Goal: Task Accomplishment & Management: Complete application form

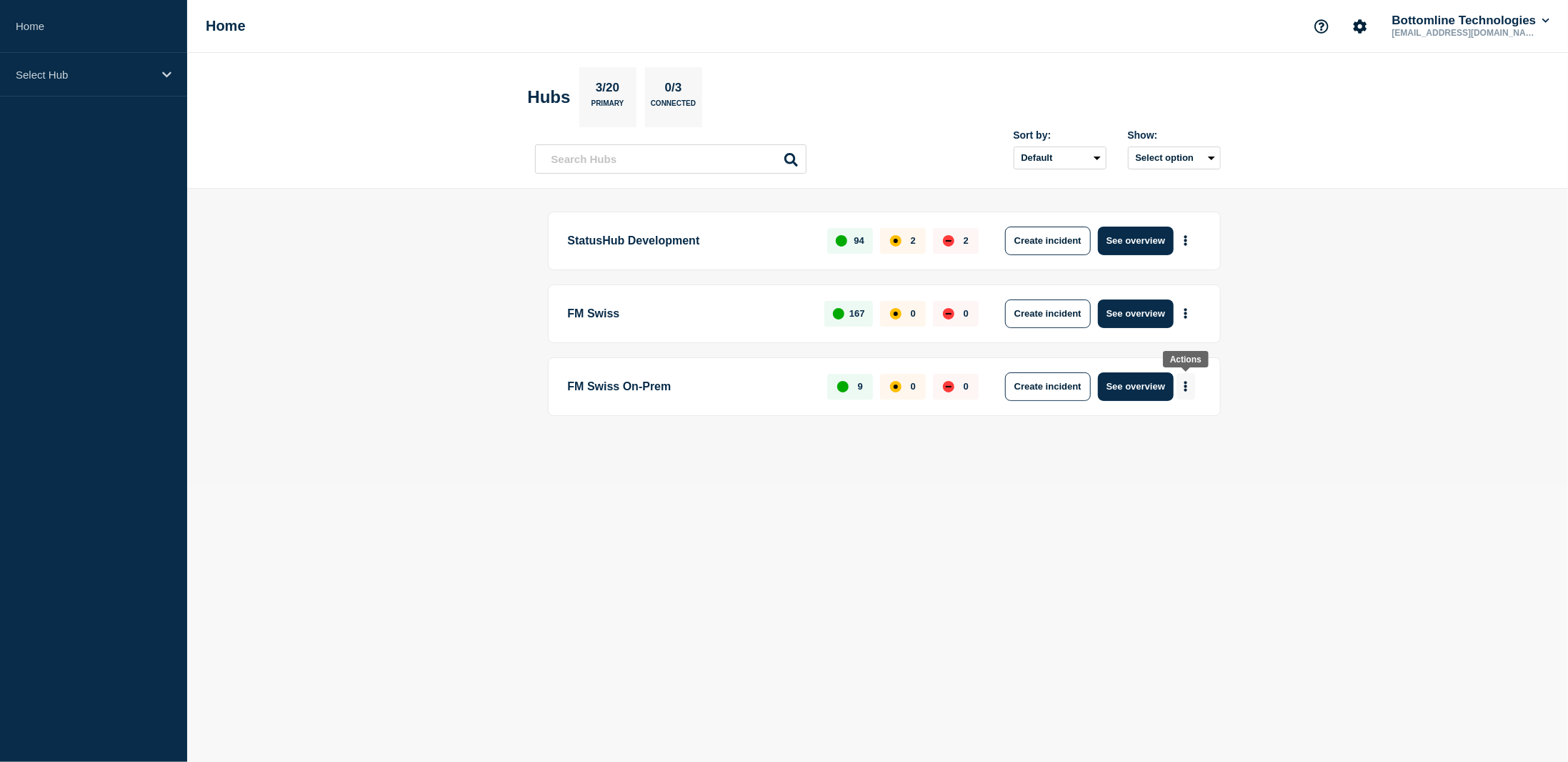
click at [1182, 380] on button "More actions" at bounding box center [1186, 386] width 18 height 26
click at [1187, 425] on button "Create maintenance" at bounding box center [1180, 427] width 97 height 12
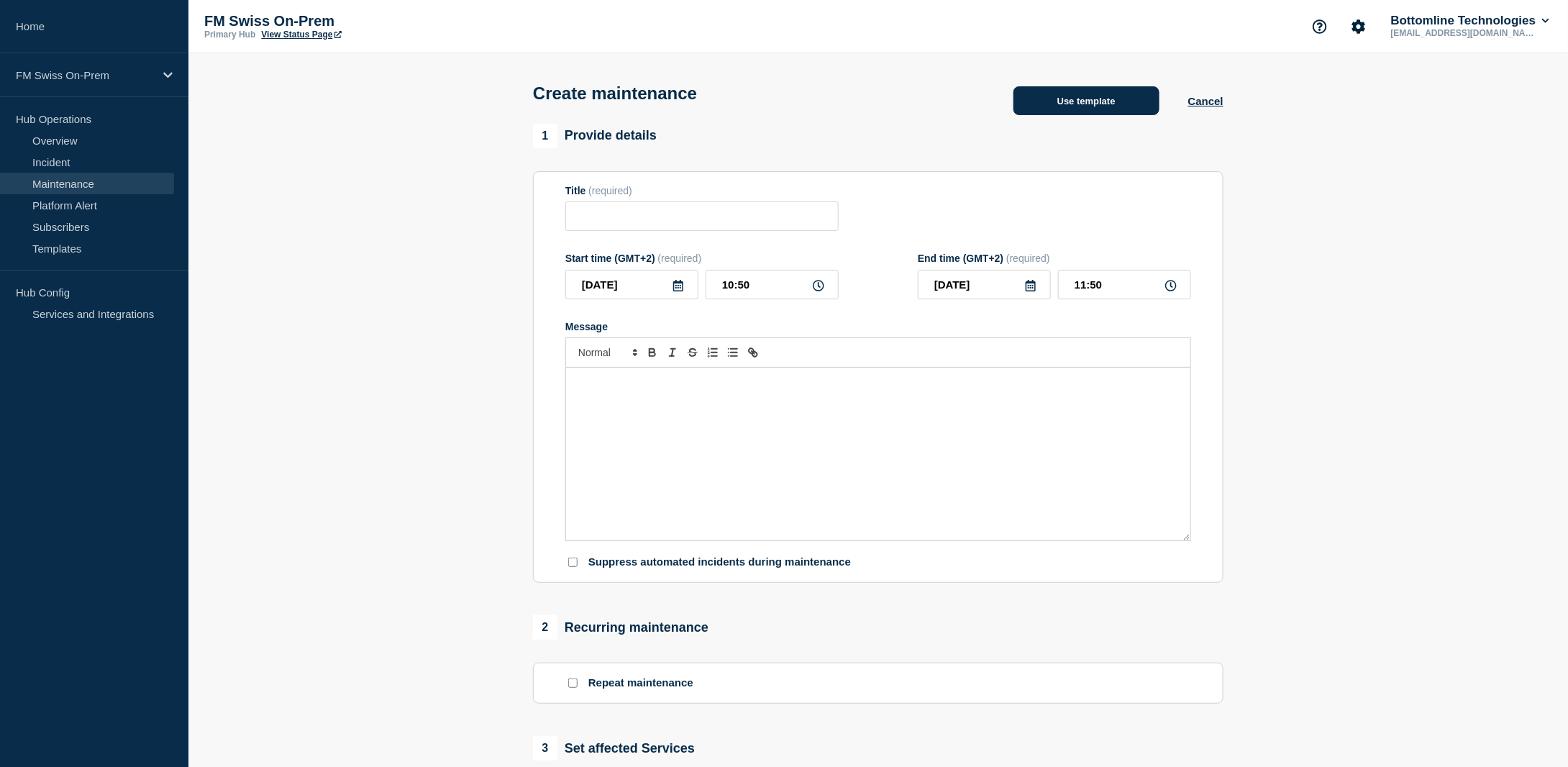
click at [1075, 97] on button "Use template" at bounding box center [1086, 101] width 146 height 29
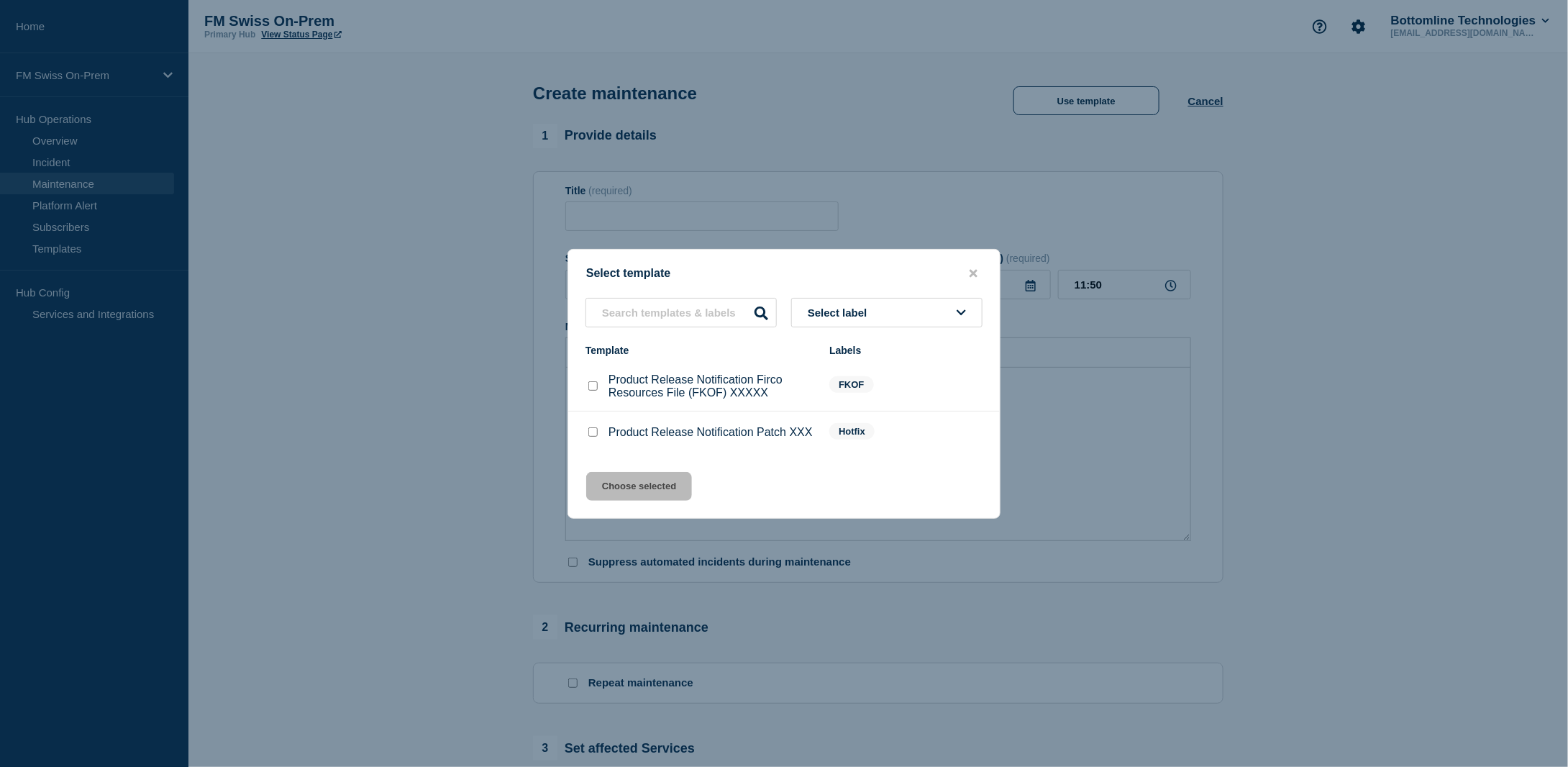
click at [591, 384] on input "Product Release Notification Firco Resources File (FKOF) XXXXX checkbox" at bounding box center [593, 386] width 9 height 9
checkbox input "true"
click at [630, 488] on button "Choose selected" at bounding box center [639, 486] width 106 height 29
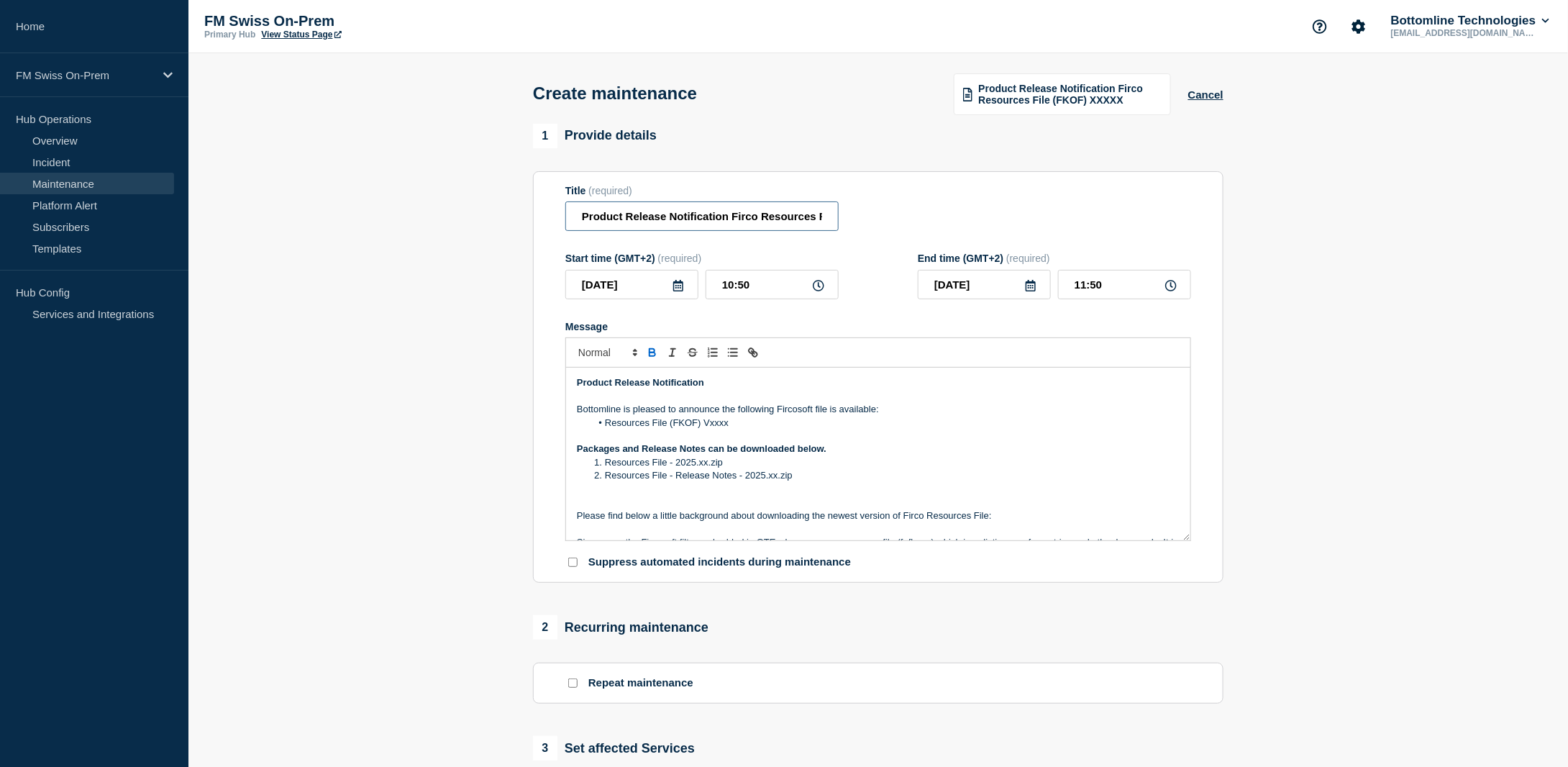
scroll to position [0, 93]
drag, startPoint x: 817, startPoint y: 216, endPoint x: 897, endPoint y: 218, distance: 80.0
click at [897, 218] on div "Title (required) Product Release Notification Firco Resources File (FKOF) XXXXX" at bounding box center [878, 208] width 626 height 47
click at [820, 216] on input "Product Release Notification Firco Resources File (FKOF) XXXXX" at bounding box center [701, 216] width 273 height 30
click at [825, 216] on input "Product Release Notification Firco Resources File (FKOF) XXXXX" at bounding box center [701, 216] width 273 height 30
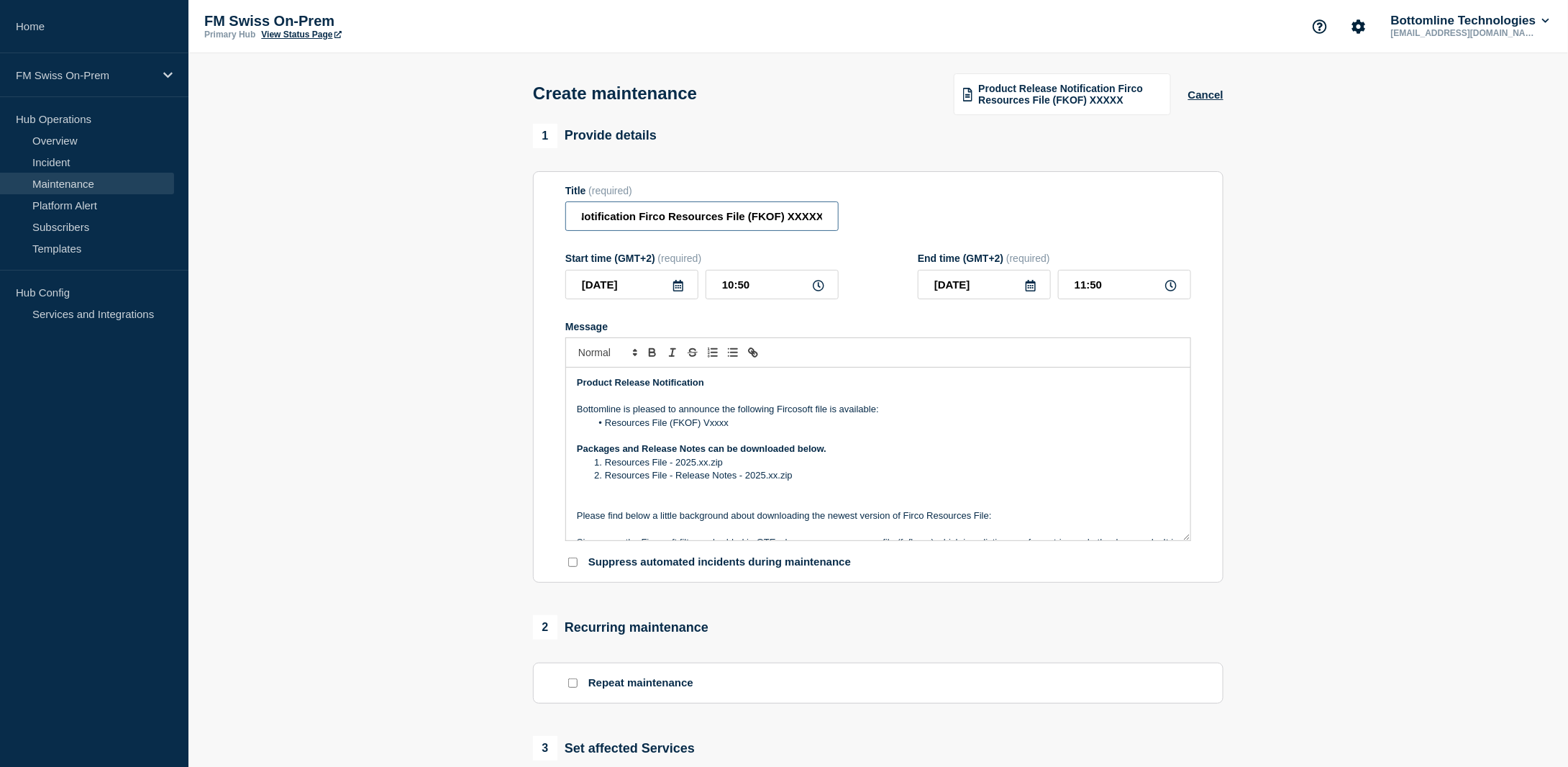
click at [809, 217] on input "Product Release Notification Firco Resources File (FKOF) XXXXX" at bounding box center [701, 216] width 273 height 30
click at [809, 216] on input "Product Release Notification Firco Resources File (FKOF) XXXXX" at bounding box center [701, 216] width 273 height 30
type input "Product Release Notification Firco Resources File (FKOF) v2025.10"
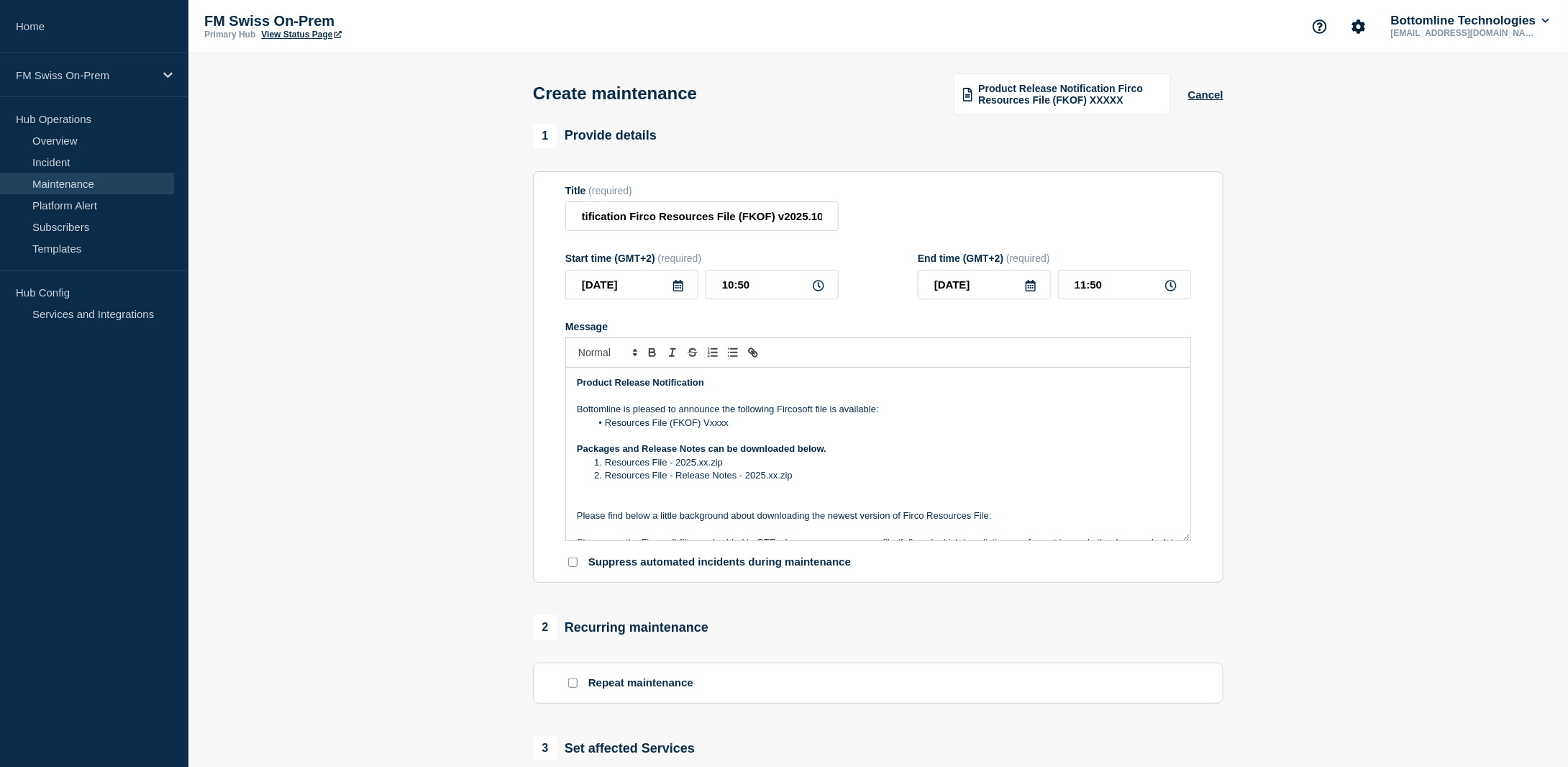
scroll to position [0, 0]
click at [732, 425] on li "Resources File (FKOF) Vxxxx" at bounding box center [885, 422] width 589 height 13
click at [704, 464] on li "Resources File - 2025.xx.zip" at bounding box center [885, 462] width 589 height 13
click at [772, 475] on li "Resources File - Release Notes - 2025.xx.zip" at bounding box center [885, 474] width 589 height 13
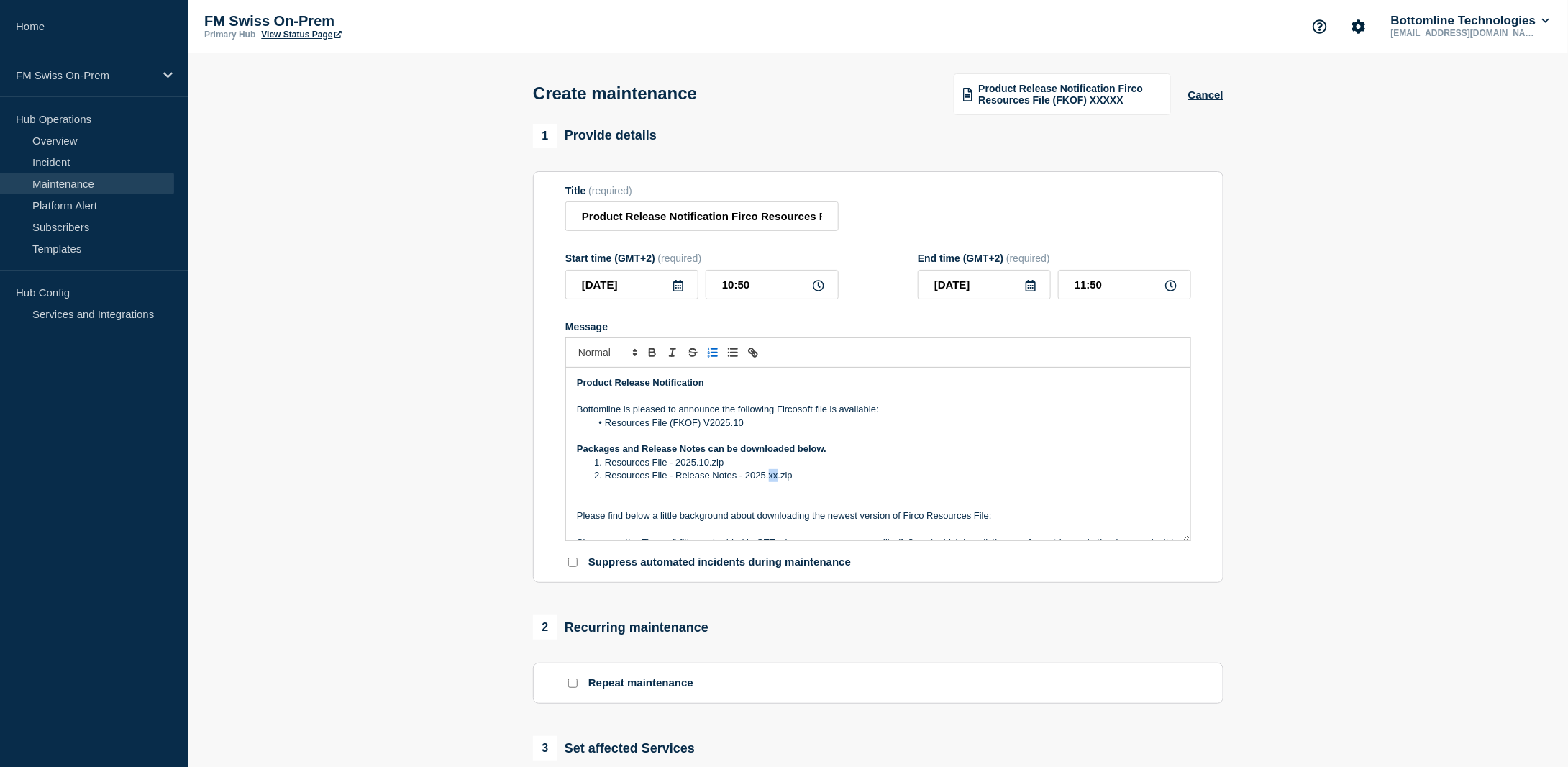
click at [772, 475] on li "Resources File - Release Notes - 2025.xx.zip" at bounding box center [885, 474] width 589 height 13
drag, startPoint x: 726, startPoint y: 463, endPoint x: 607, endPoint y: 465, distance: 119.0
click at [606, 466] on li "Resources File - 2025.10.zip" at bounding box center [885, 462] width 589 height 13
click at [754, 353] on icon "Toggle link" at bounding box center [753, 352] width 13 height 13
paste input "[URL][DOMAIN_NAME]"
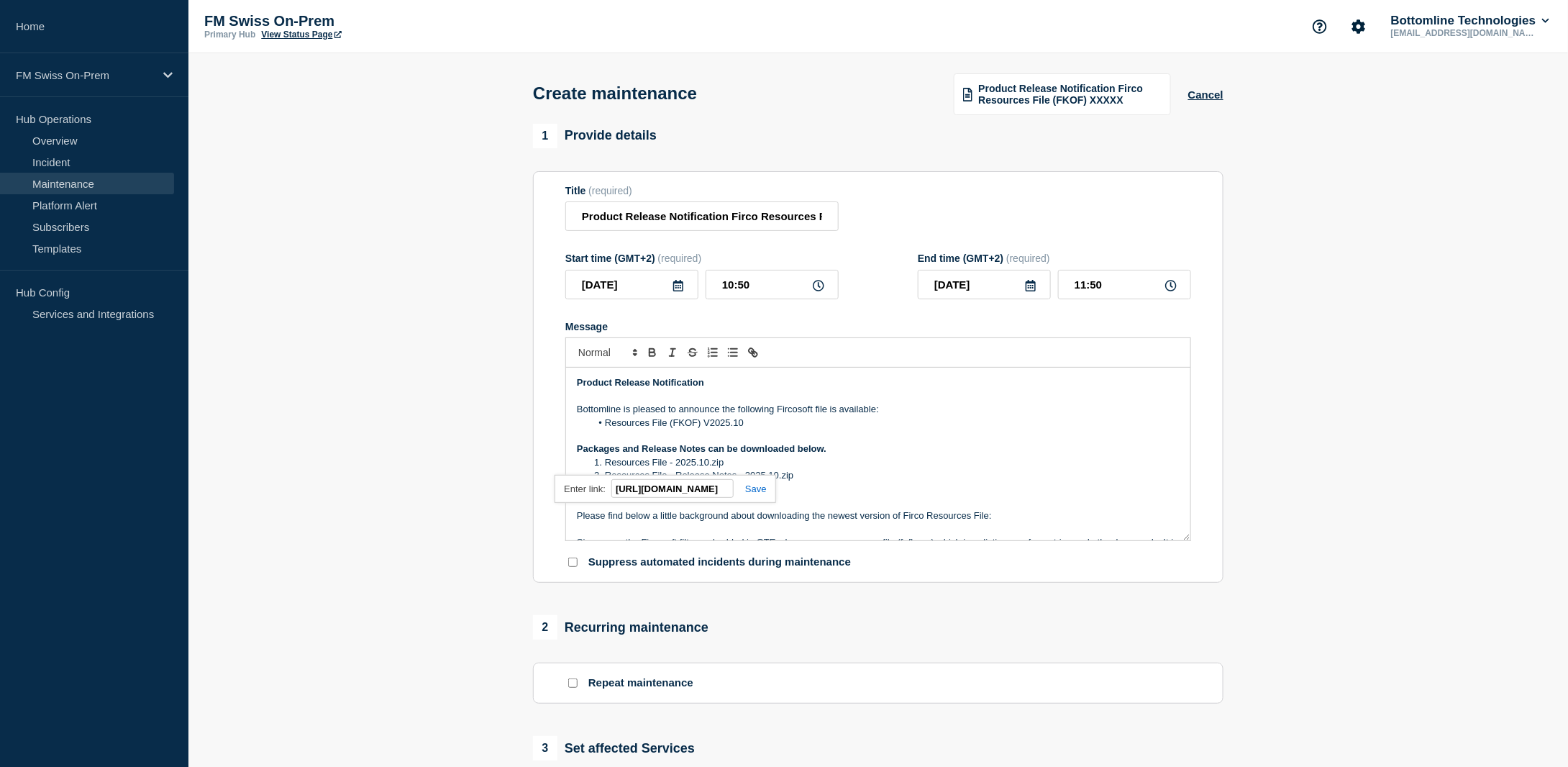
click at [756, 488] on link at bounding box center [749, 488] width 33 height 11
click at [798, 482] on li "Resources File - Release Notes - 2025.10.zip" at bounding box center [885, 474] width 589 height 13
drag, startPoint x: 794, startPoint y: 479, endPoint x: 606, endPoint y: 485, distance: 188.1
click at [606, 482] on li "Resources File - Release Notes - 2025.10.zip" at bounding box center [885, 474] width 589 height 13
click at [754, 354] on icon "Toggle link" at bounding box center [755, 354] width 5 height 5
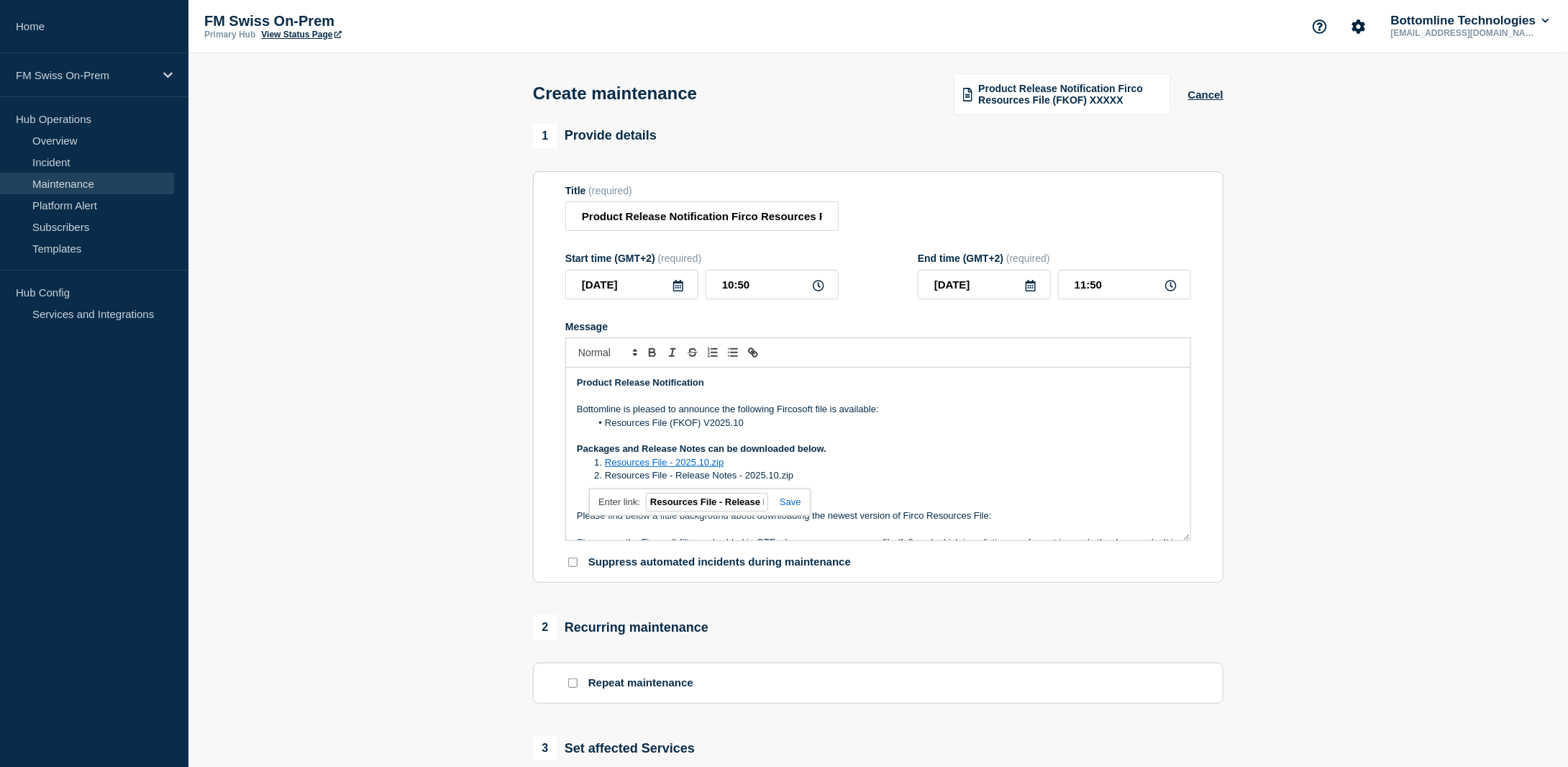
paste input "[URL][DOMAIN_NAME]"
type input "[URL][DOMAIN_NAME]"
click at [786, 503] on link at bounding box center [784, 501] width 33 height 11
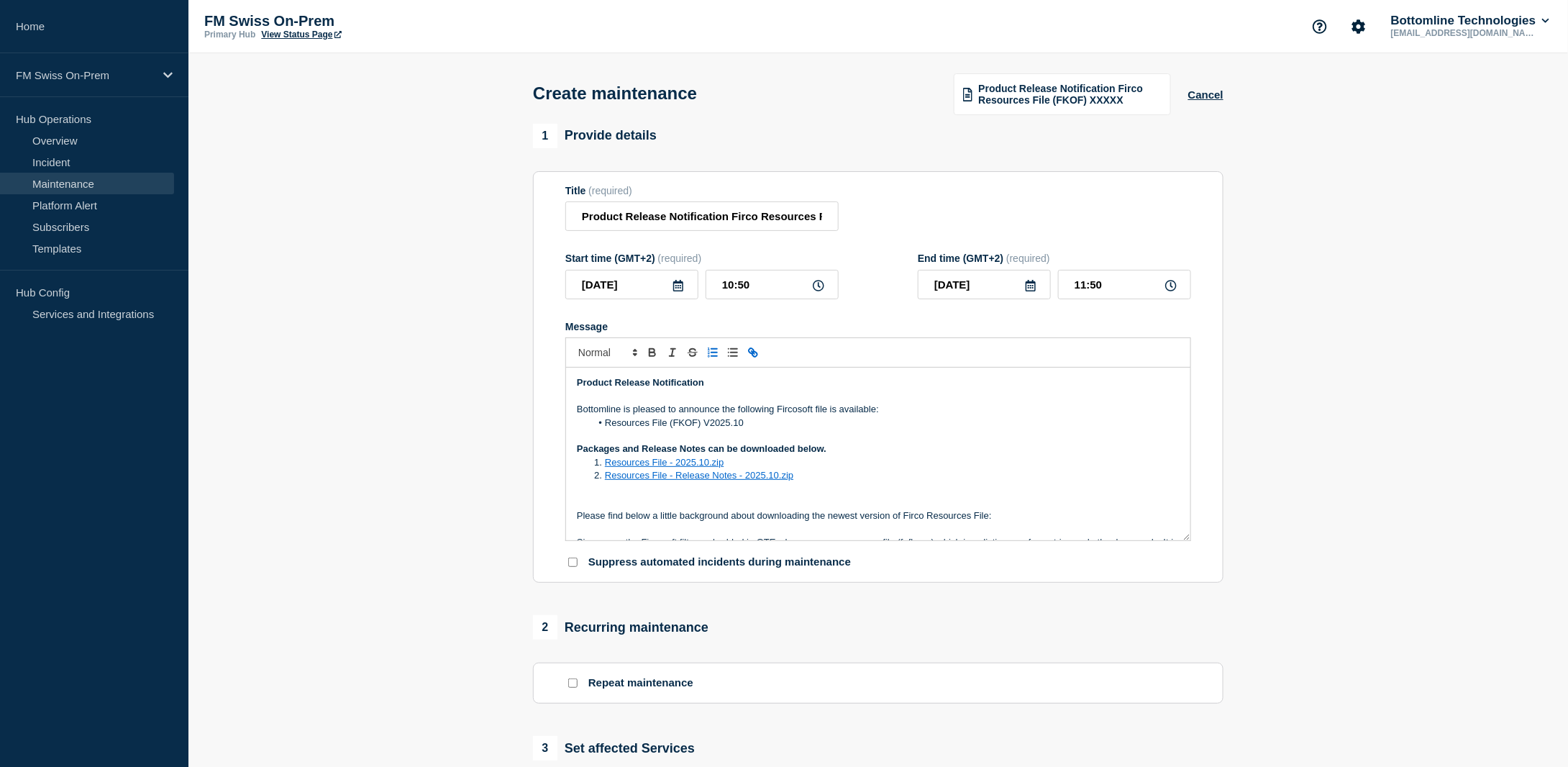
click at [892, 471] on li "Resources File - Release Notes - 2025.10.zip" at bounding box center [885, 474] width 589 height 13
click at [769, 277] on input "10:50" at bounding box center [771, 284] width 133 height 30
type input "10:00"
type input "11:00"
click at [726, 287] on input "10:00" at bounding box center [771, 284] width 133 height 30
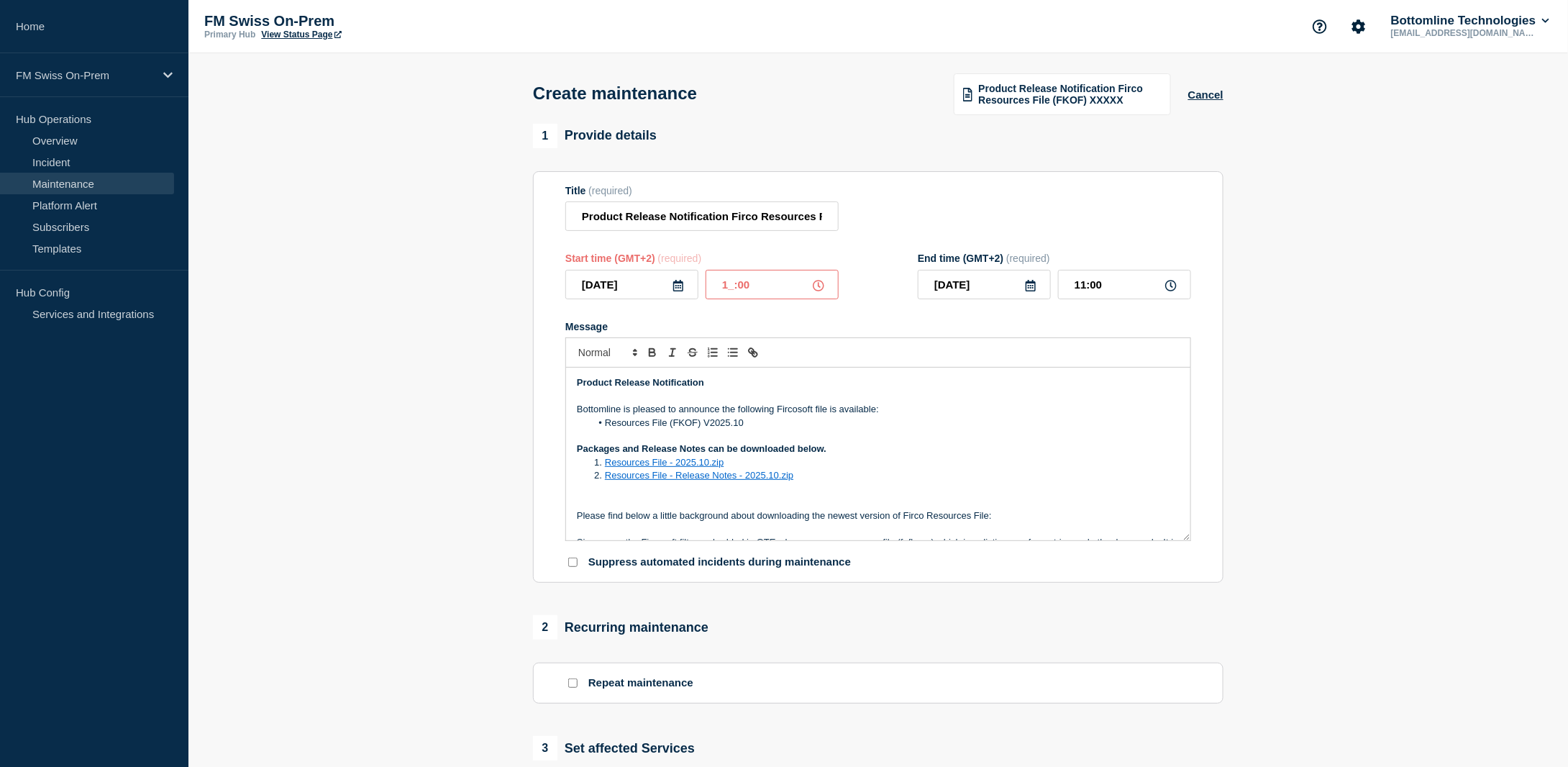
type input "11:00"
click at [1108, 286] on input "12:00" at bounding box center [1124, 284] width 133 height 30
click at [1085, 288] on input "12:02" at bounding box center [1124, 284] width 133 height 30
type input "11:02"
click at [1346, 323] on section "1 Provide details Title (required) Product Release Notification Firco Resources…" at bounding box center [878, 622] width 1379 height 998
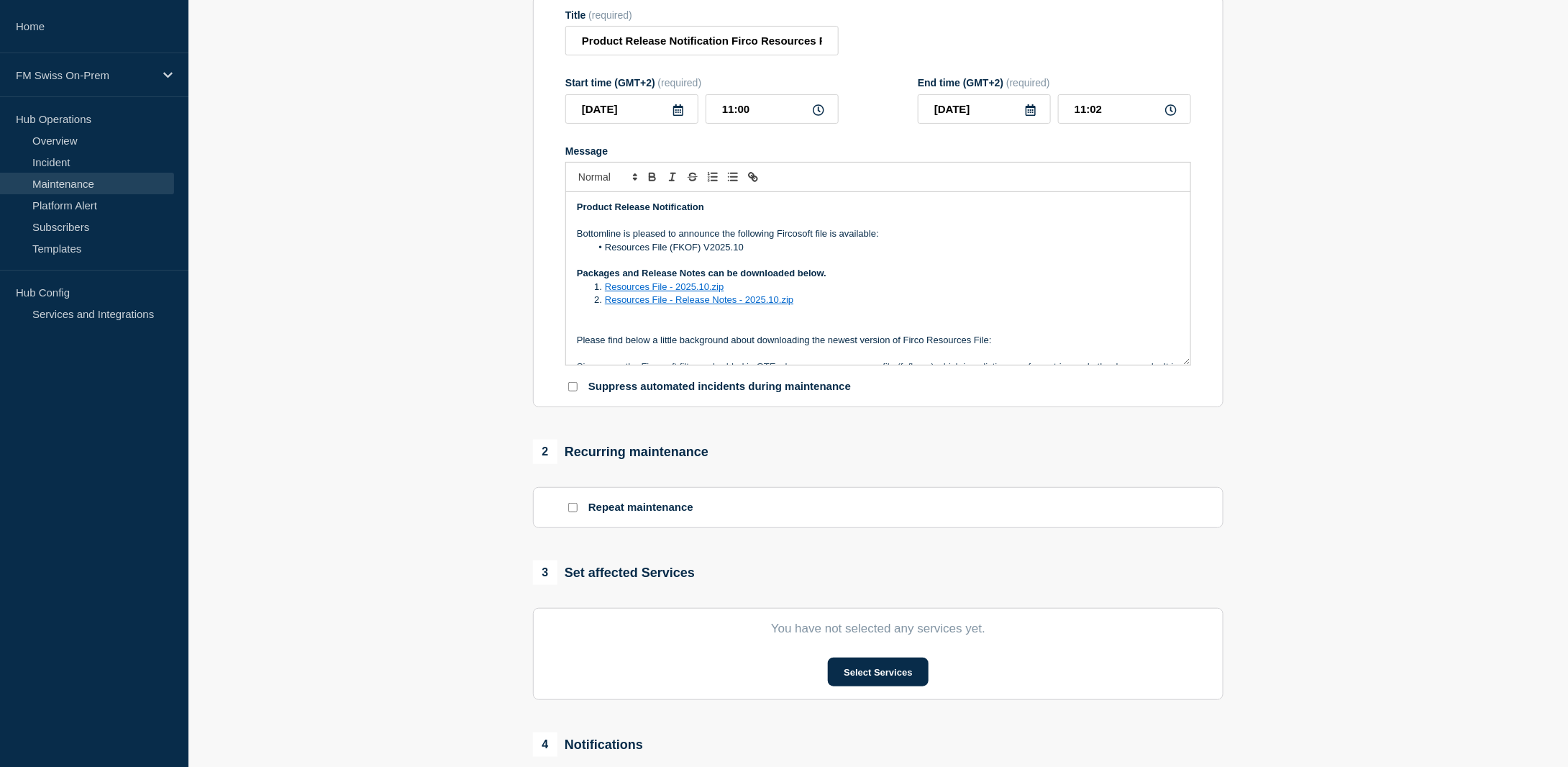
scroll to position [216, 0]
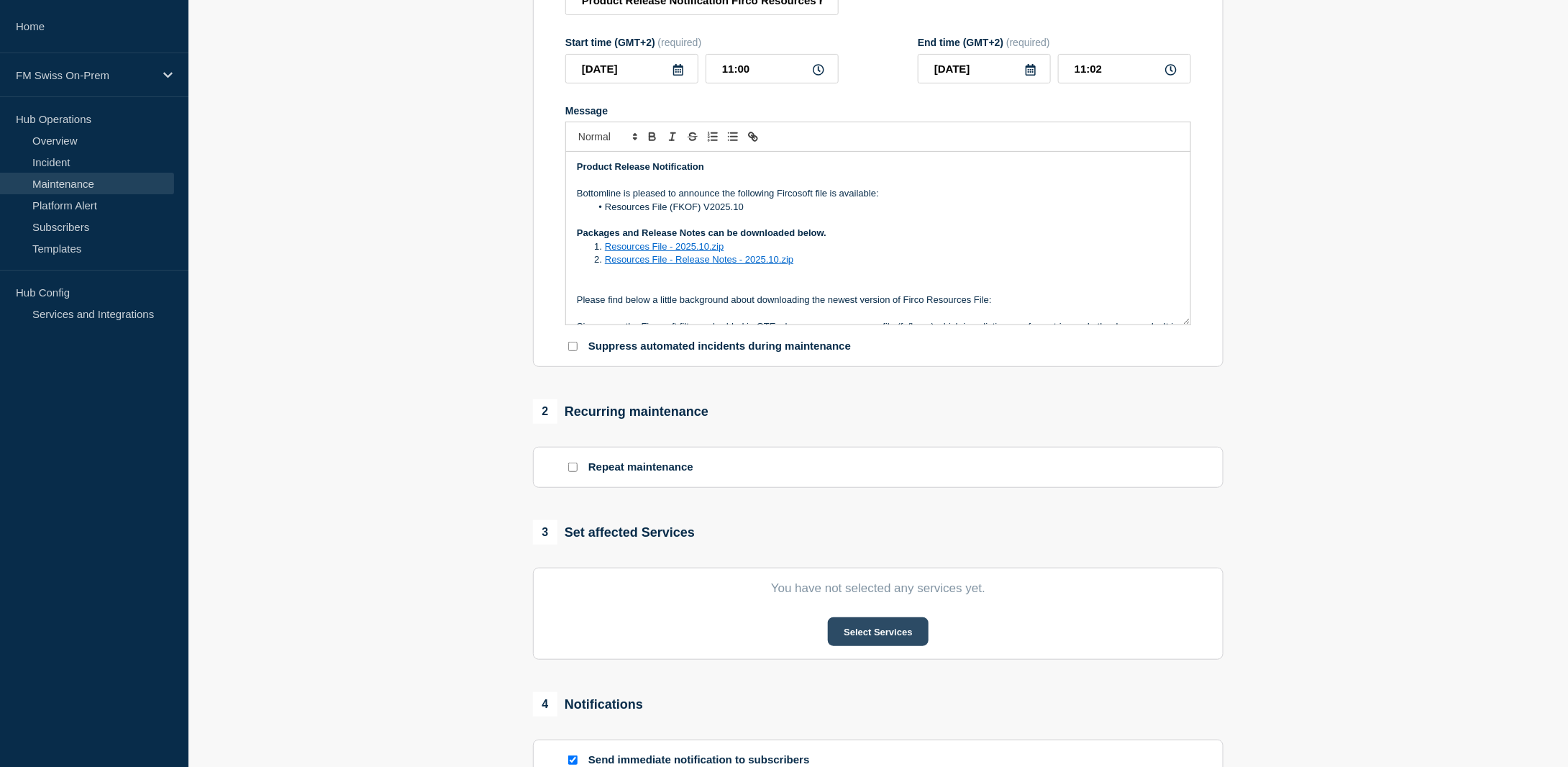
click at [869, 641] on button "Select Services" at bounding box center [878, 632] width 100 height 29
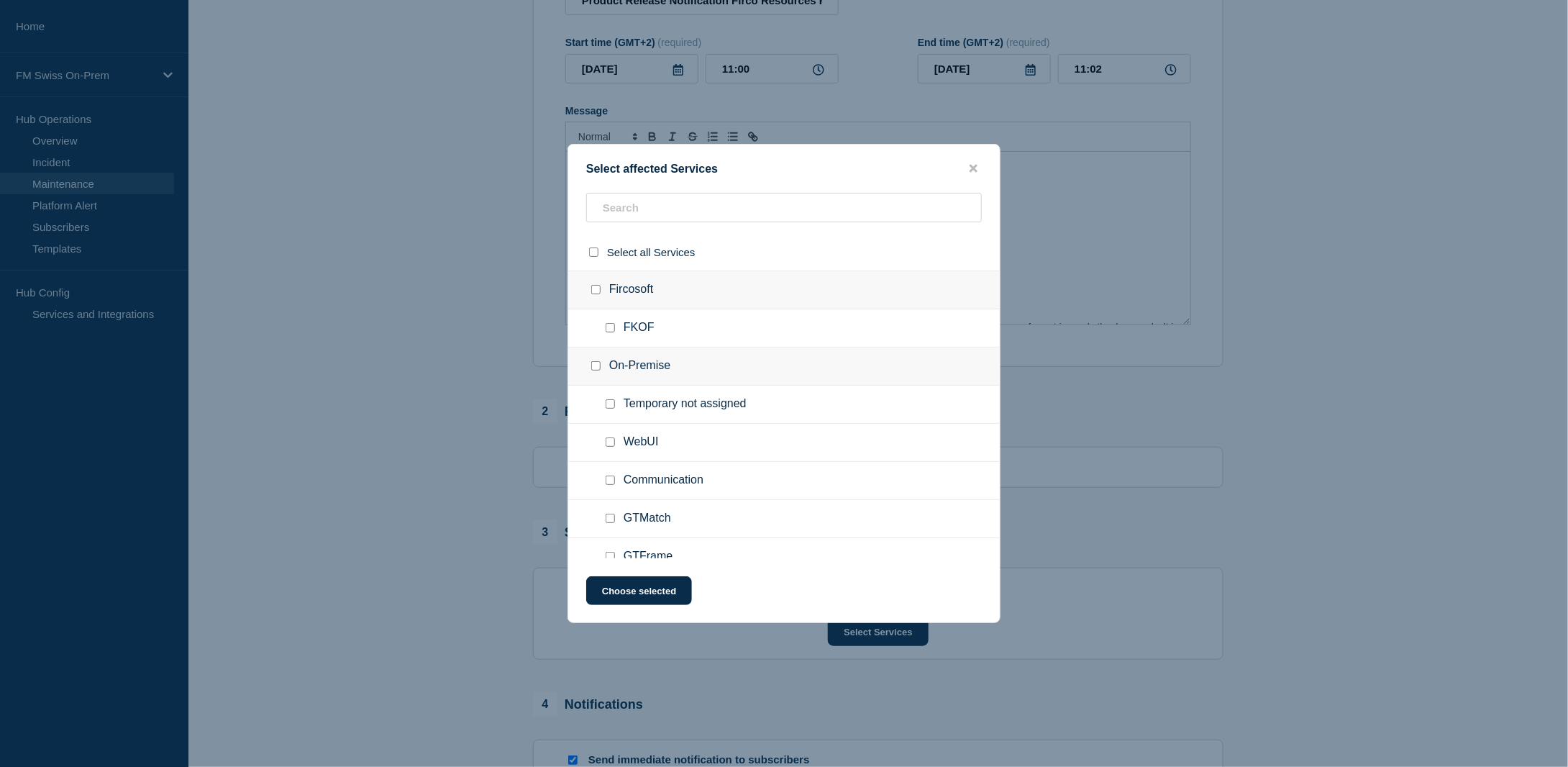
click at [611, 327] on input "FKOF checkbox" at bounding box center [610, 327] width 9 height 9
checkbox input "true"
click at [633, 594] on button "Choose selected" at bounding box center [639, 590] width 106 height 29
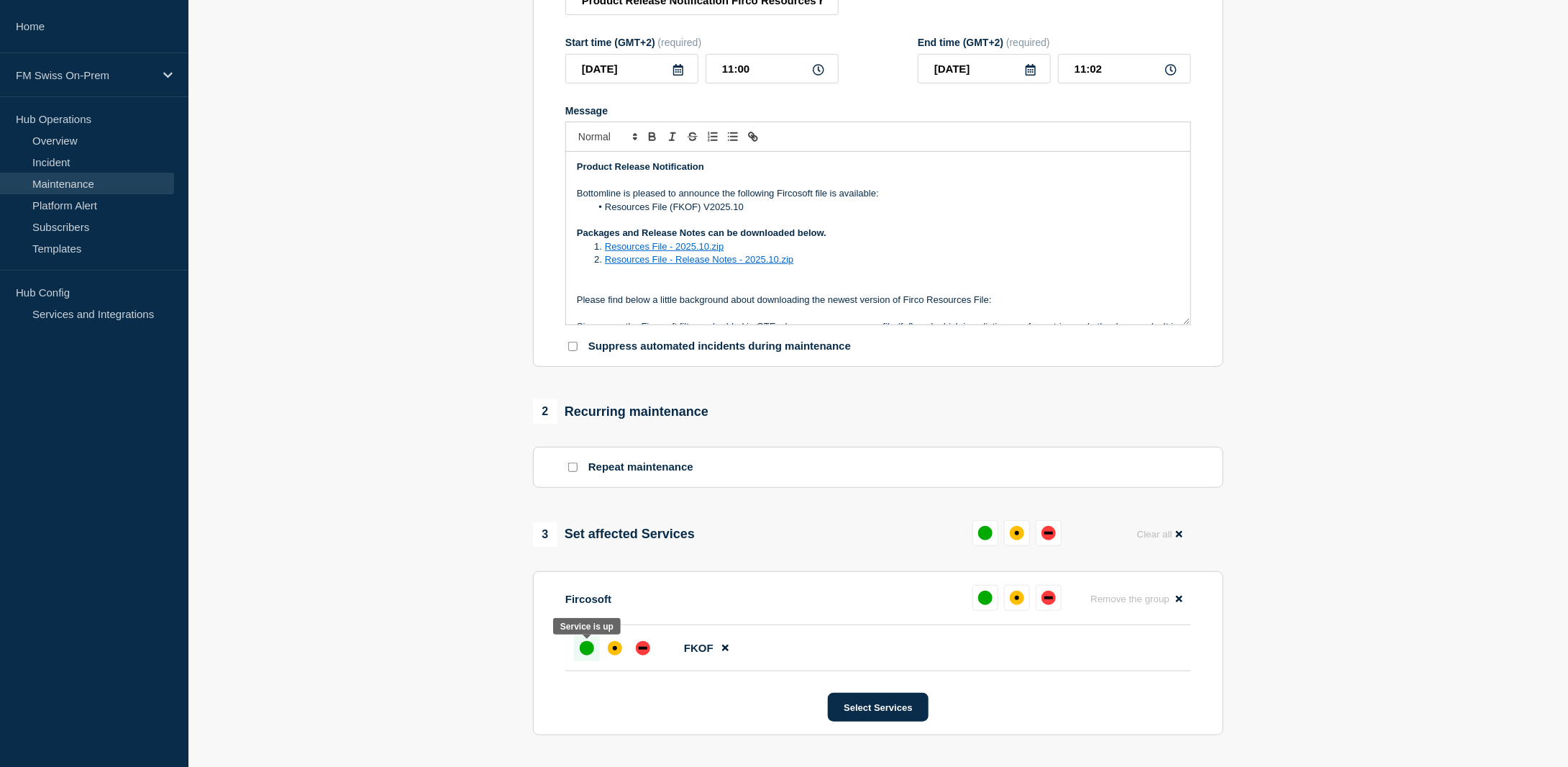
click at [587, 649] on div "up" at bounding box center [586, 648] width 14 height 14
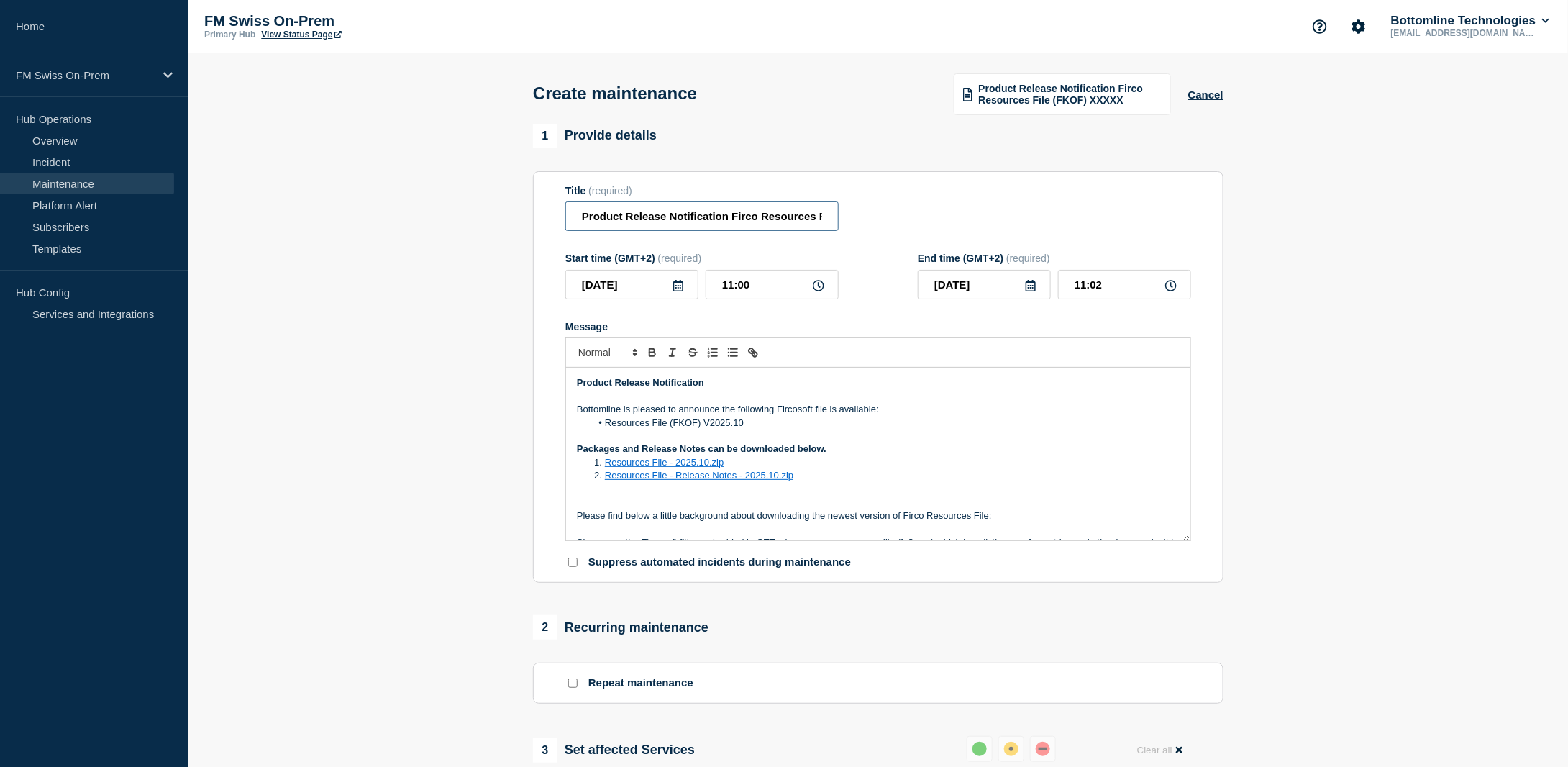
scroll to position [0, 102]
drag, startPoint x: 758, startPoint y: 222, endPoint x: 946, endPoint y: 216, distance: 188.1
click at [946, 216] on div "Title (required) Product Release Notification Firco Resources File (FKOF) v2025…" at bounding box center [878, 208] width 626 height 47
click at [1320, 336] on section "1 Provide details Title (required) Product Release Notification Firco Resources…" at bounding box center [878, 660] width 1379 height 1074
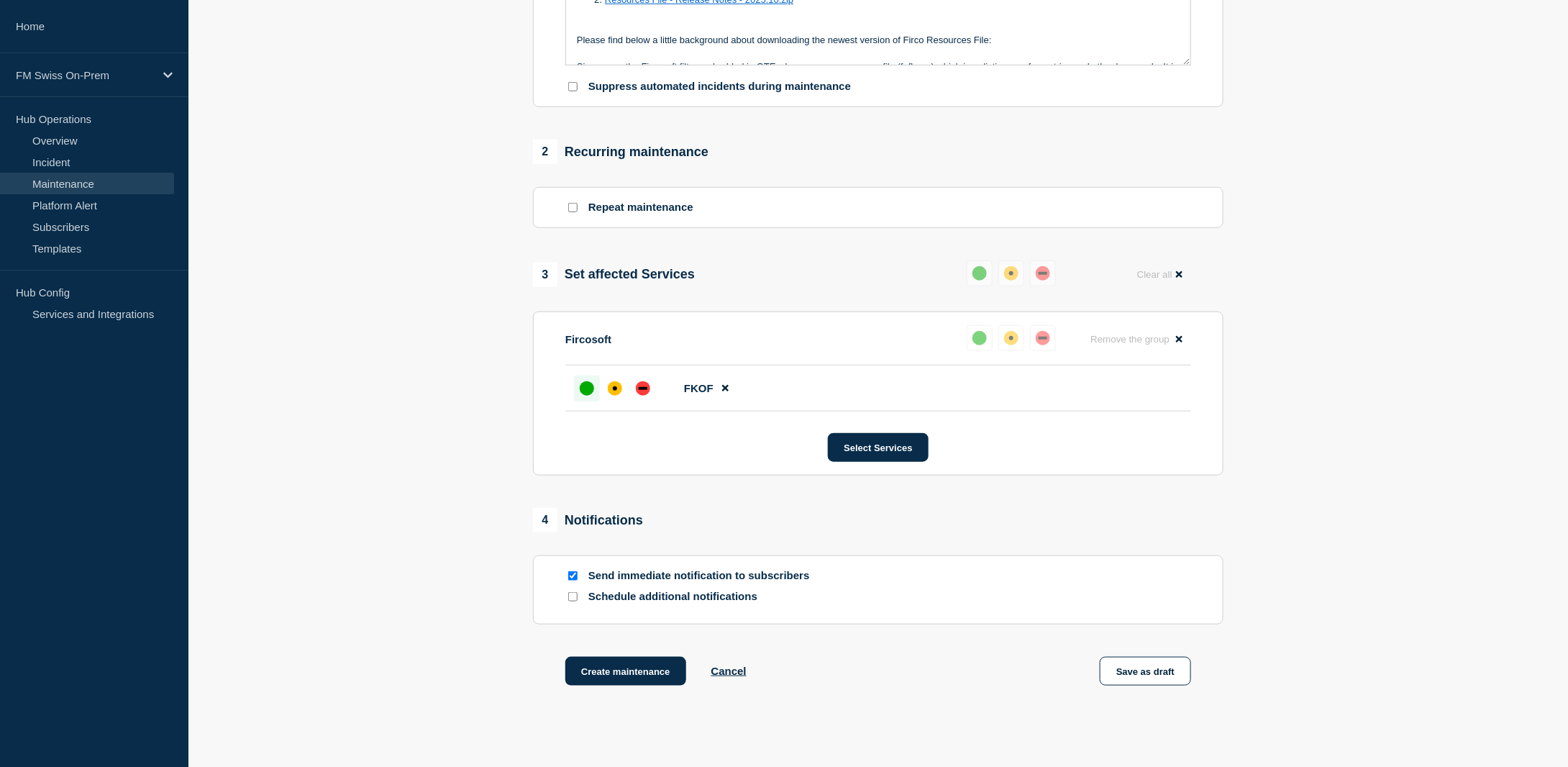
scroll to position [503, 0]
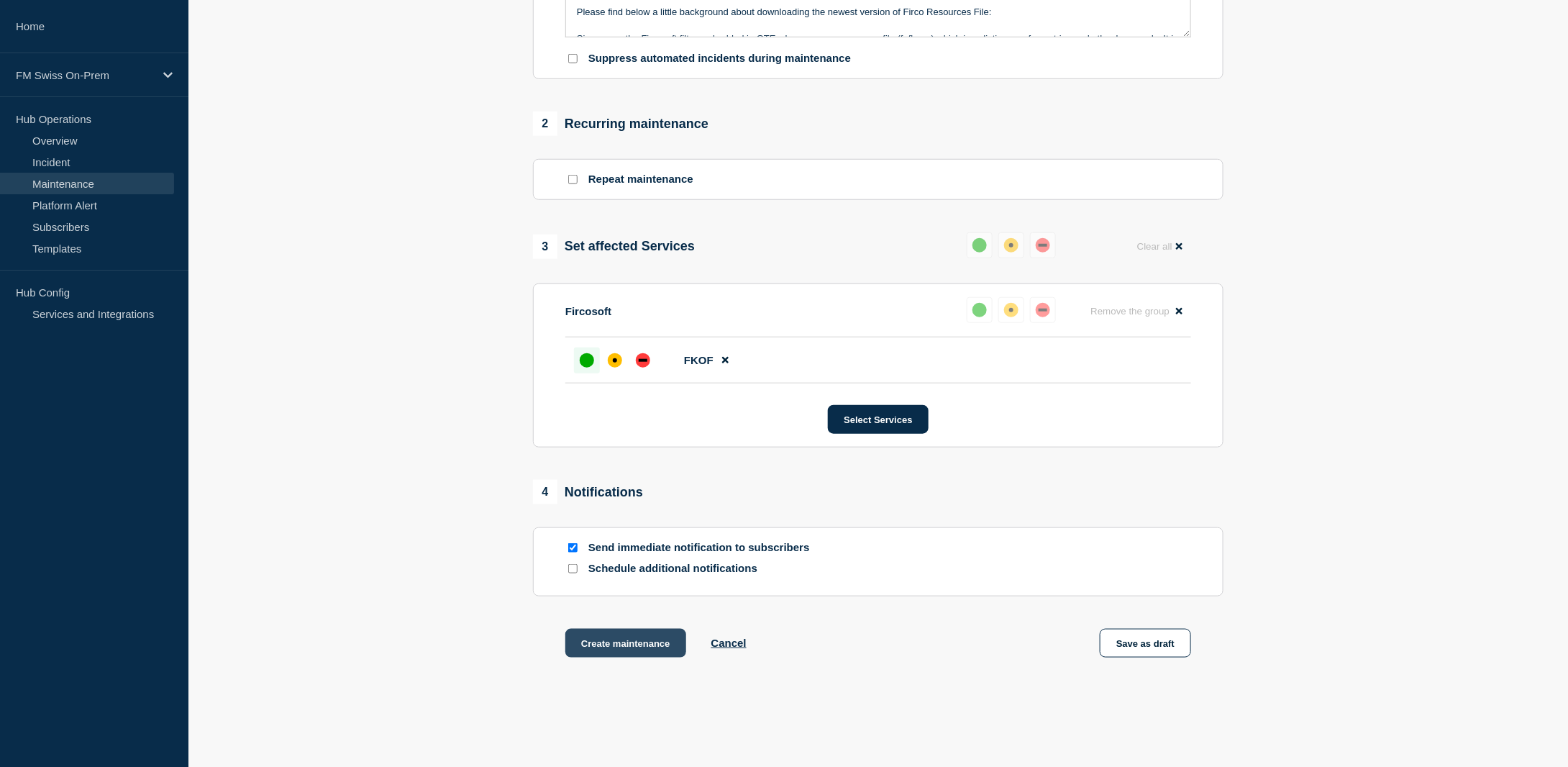
click at [637, 647] on button "Create maintenance" at bounding box center [625, 643] width 121 height 29
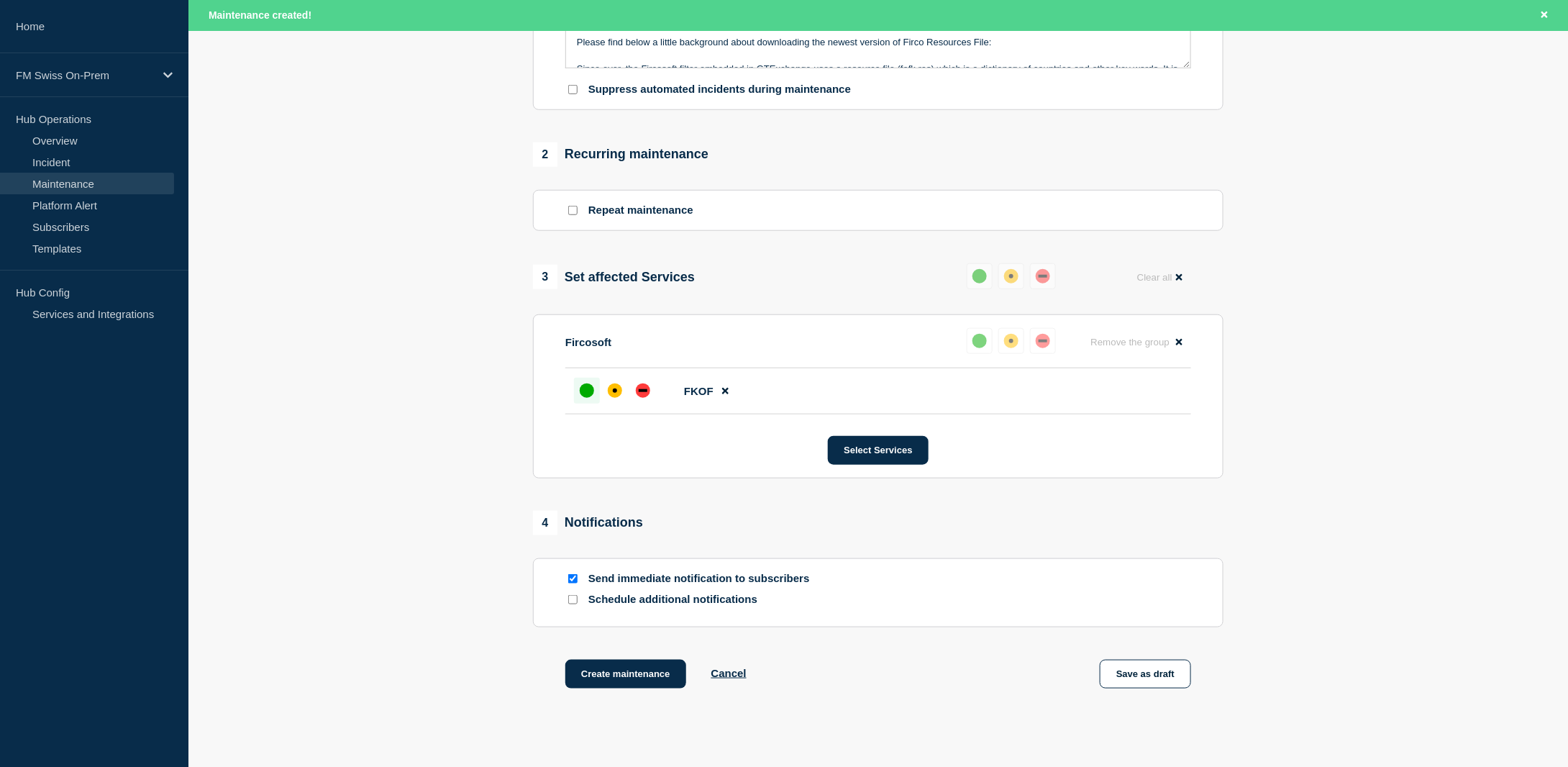
scroll to position [534, 0]
